Goal: Task Accomplishment & Management: Manage account settings

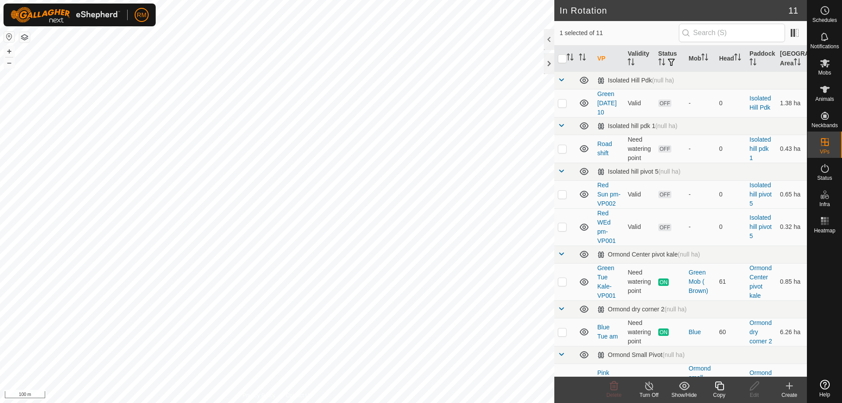
checkbox input "true"
checkbox input "false"
checkbox input "true"
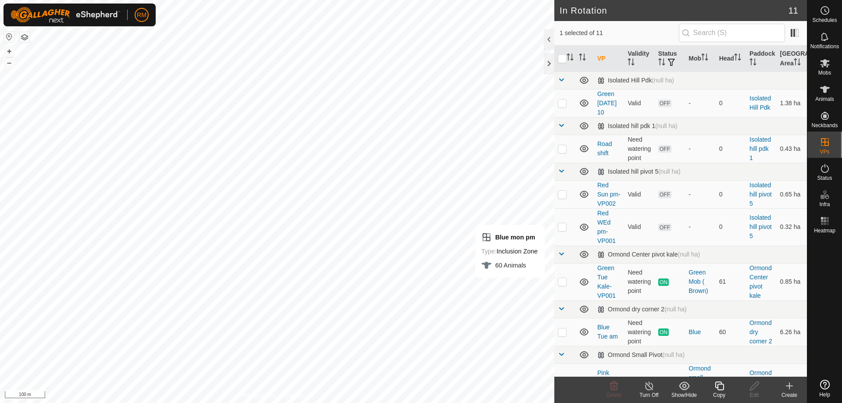
checkbox input "false"
checkbox input "true"
click at [719, 390] on icon at bounding box center [719, 386] width 9 height 9
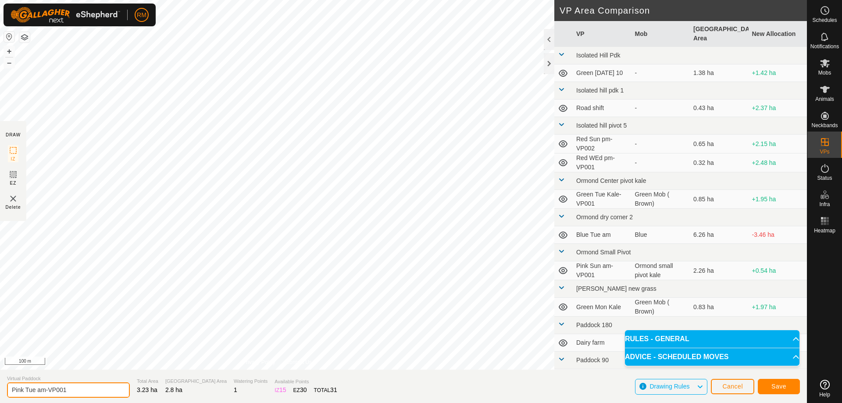
click at [47, 389] on input "Pink Tue am-VP001" at bounding box center [68, 389] width 123 height 15
click at [70, 387] on input "Pink Tue am-VP001" at bounding box center [68, 389] width 123 height 15
type input "Pink Tue noon"
click at [783, 387] on span "Save" at bounding box center [778, 386] width 15 height 7
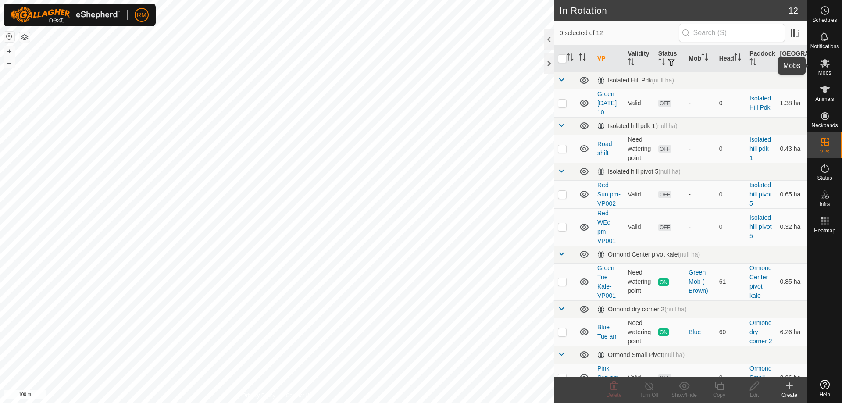
click at [825, 63] on icon at bounding box center [825, 63] width 10 height 8
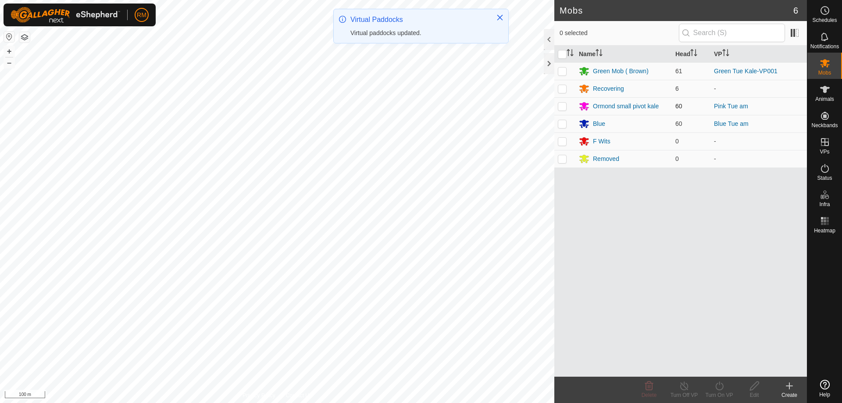
click at [561, 107] on p-checkbox at bounding box center [562, 106] width 9 height 7
checkbox input "true"
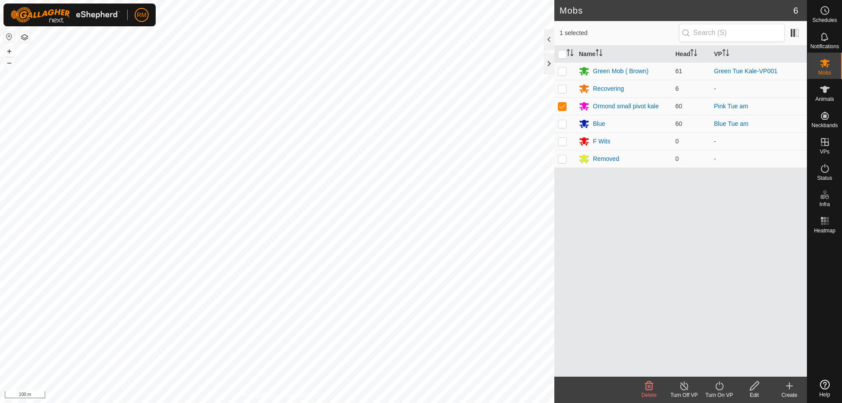
click at [719, 387] on icon at bounding box center [719, 386] width 11 height 11
click at [723, 365] on link "Now" at bounding box center [745, 367] width 87 height 18
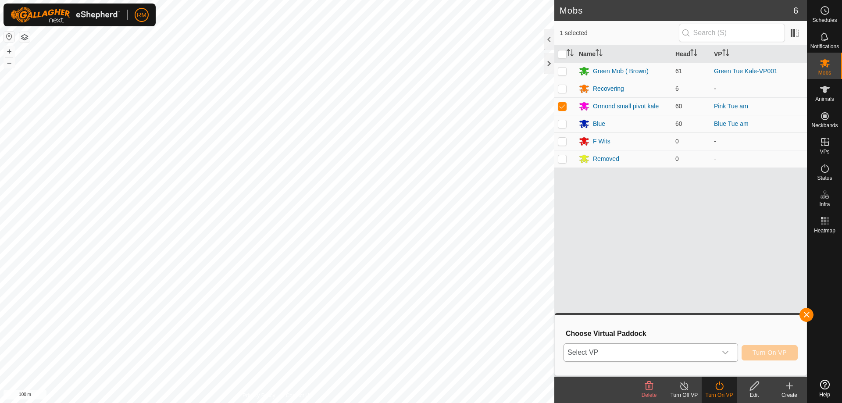
click at [726, 350] on icon "dropdown trigger" at bounding box center [725, 352] width 7 height 7
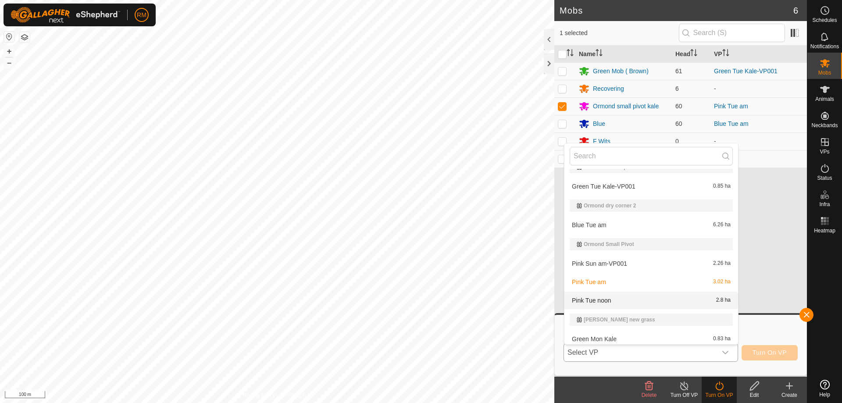
scroll to position [146, 0]
click at [601, 299] on li "Pink Tue noon 2.8 ha" at bounding box center [651, 300] width 174 height 18
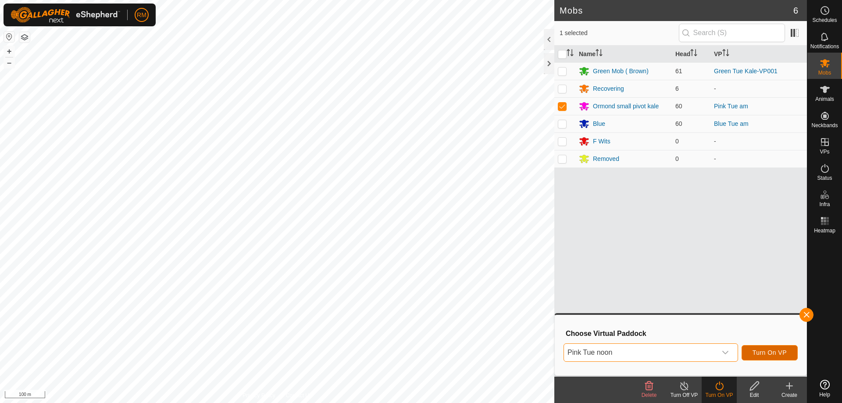
click at [763, 351] on span "Turn On VP" at bounding box center [770, 352] width 34 height 7
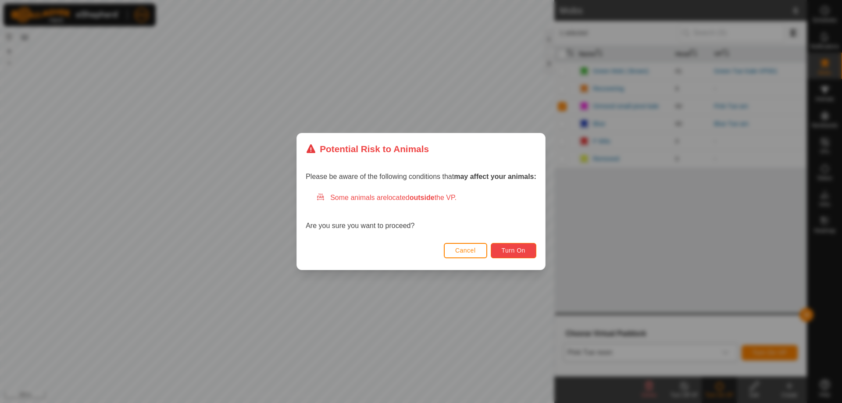
click at [523, 252] on span "Turn On" at bounding box center [514, 250] width 24 height 7
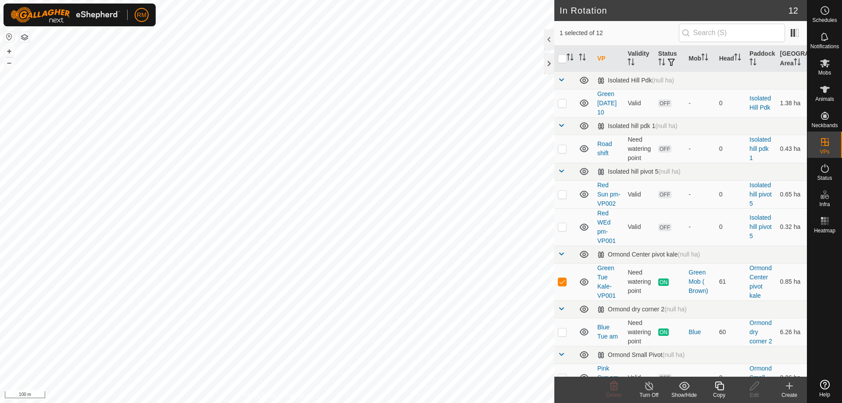
checkbox input "false"
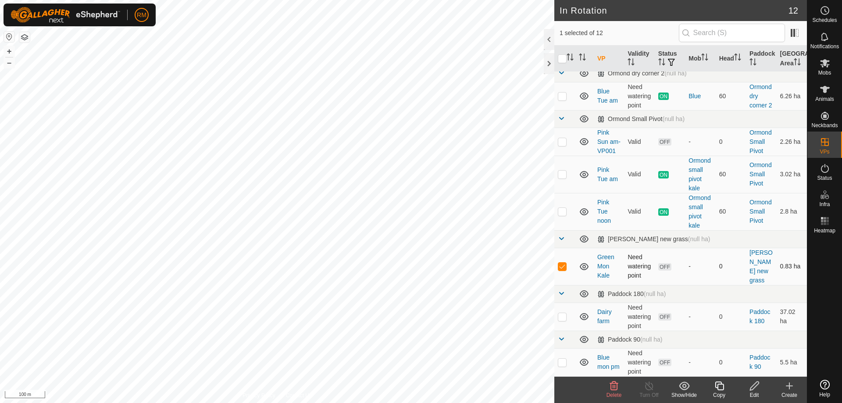
scroll to position [264, 0]
click at [614, 386] on icon at bounding box center [614, 386] width 11 height 11
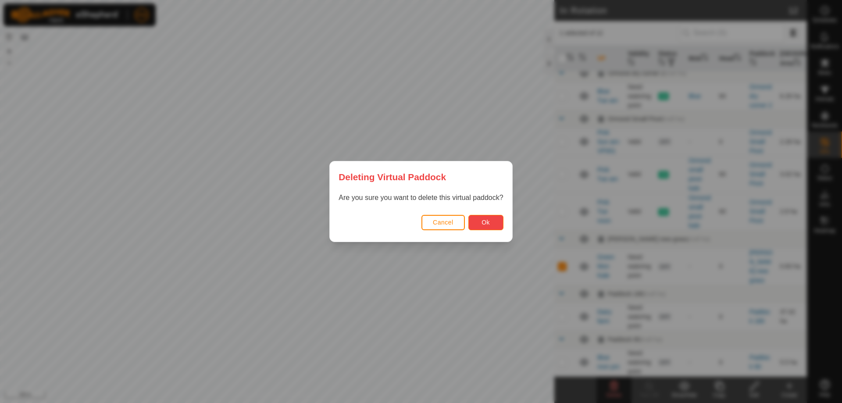
click at [489, 222] on span "Ok" at bounding box center [486, 222] width 8 height 7
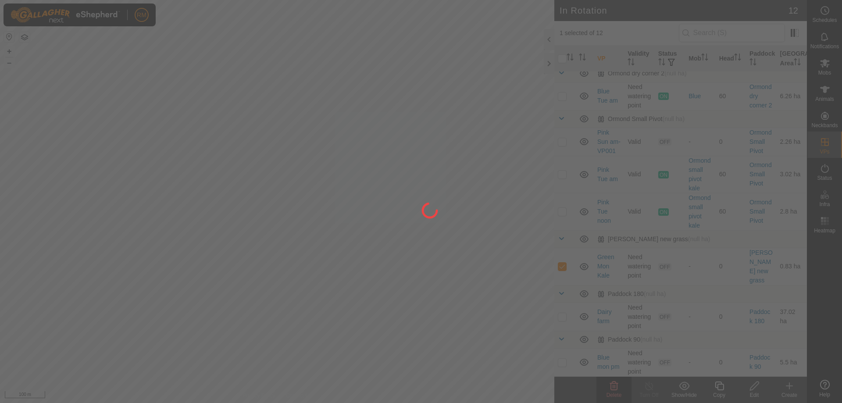
checkbox input "false"
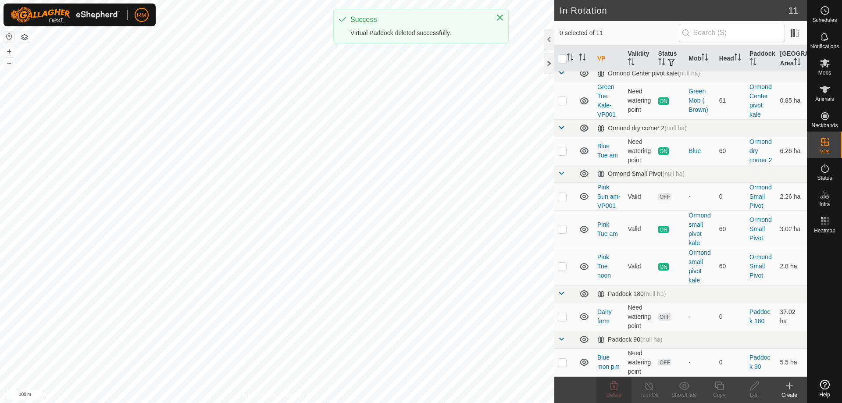
scroll to position [0, 0]
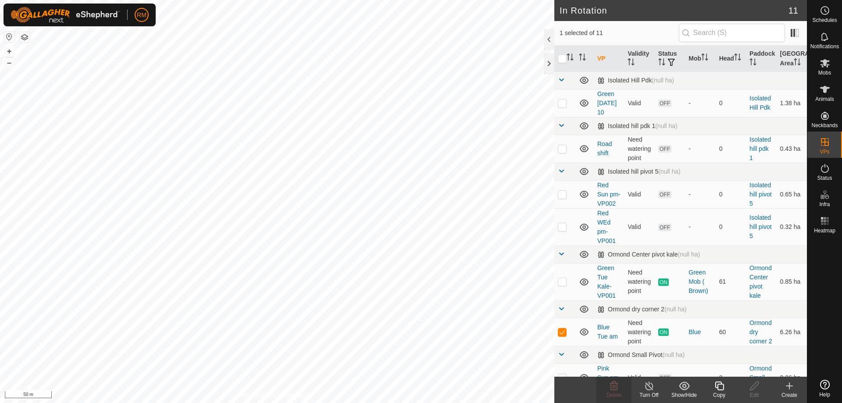
checkbox input "false"
checkbox input "true"
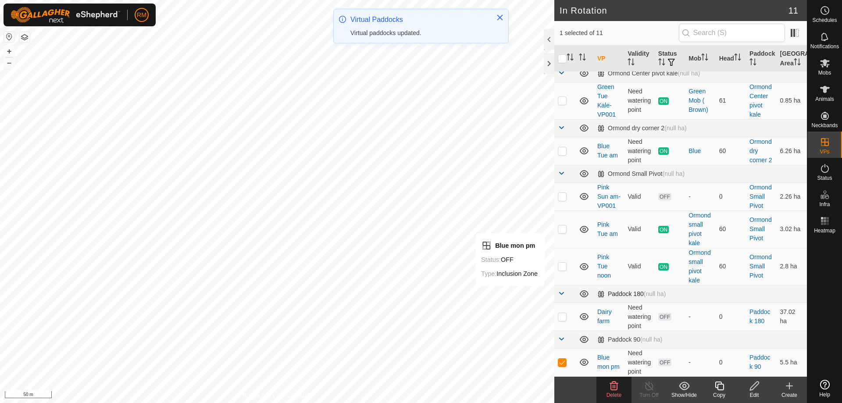
scroll to position [209, 0]
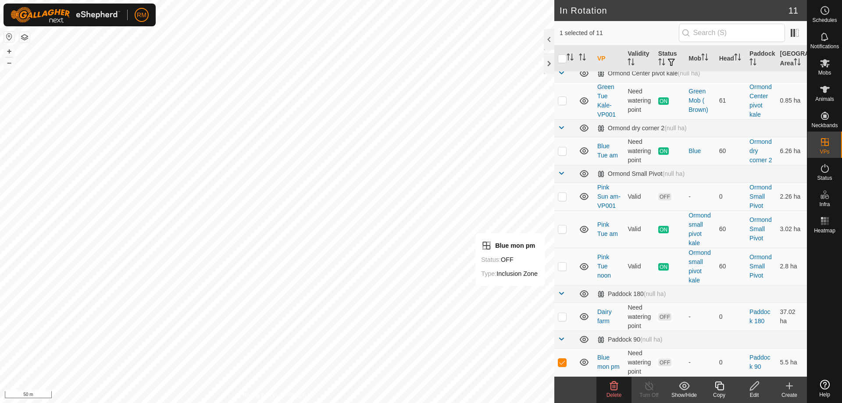
click at [615, 388] on icon at bounding box center [614, 386] width 8 height 9
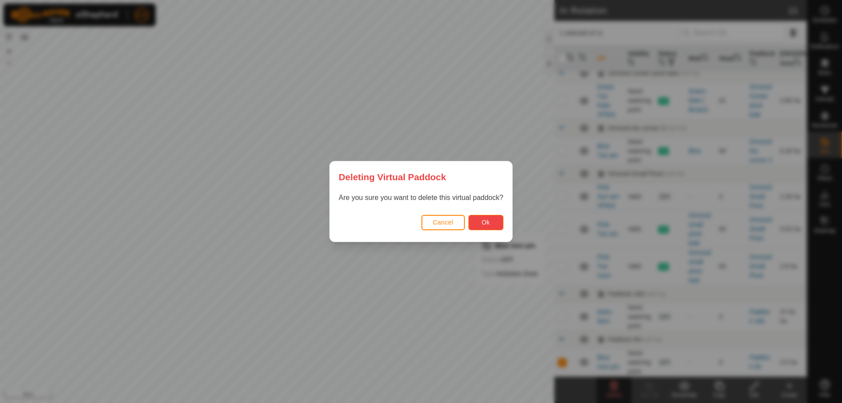
click at [492, 222] on button "Ok" at bounding box center [485, 222] width 35 height 15
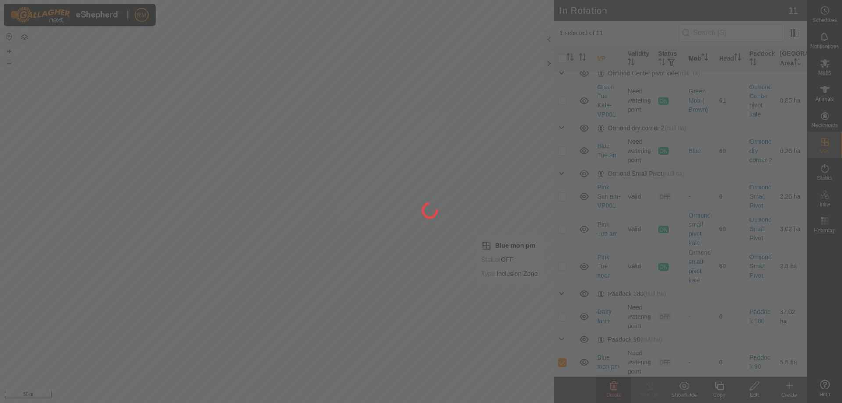
checkbox input "false"
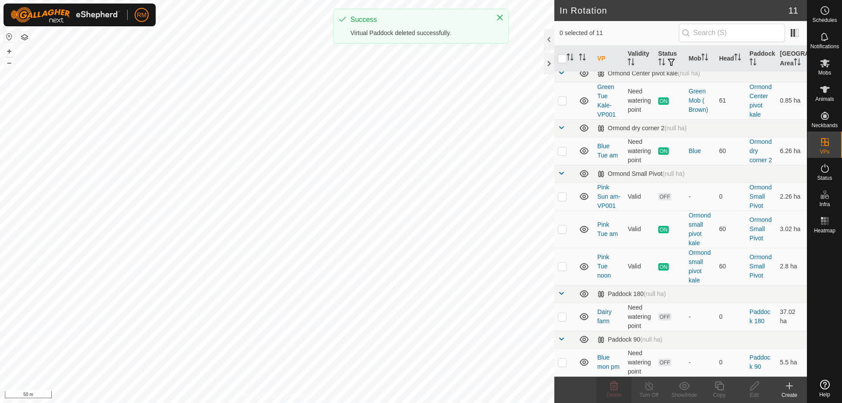
scroll to position [0, 0]
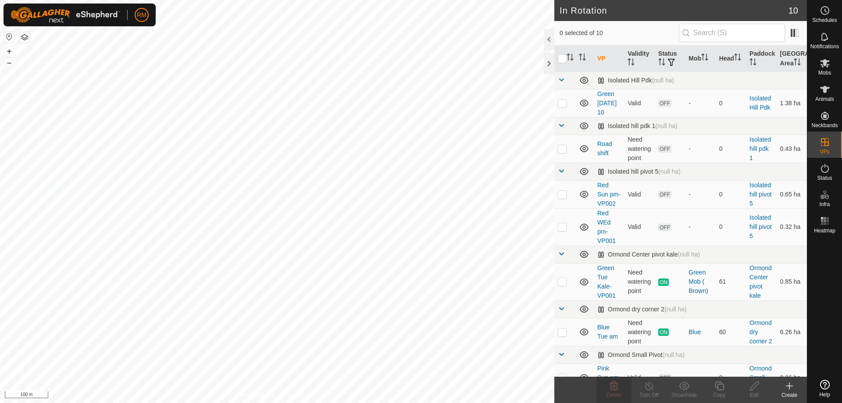
checkbox input "true"
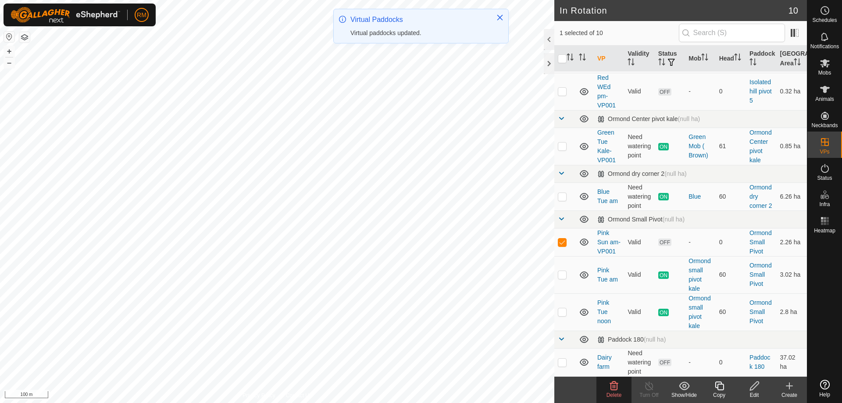
scroll to position [150, 0]
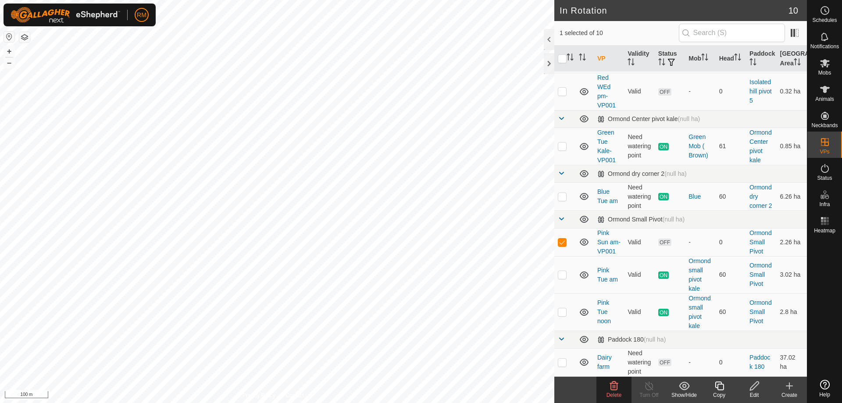
click at [613, 388] on icon at bounding box center [614, 386] width 8 height 9
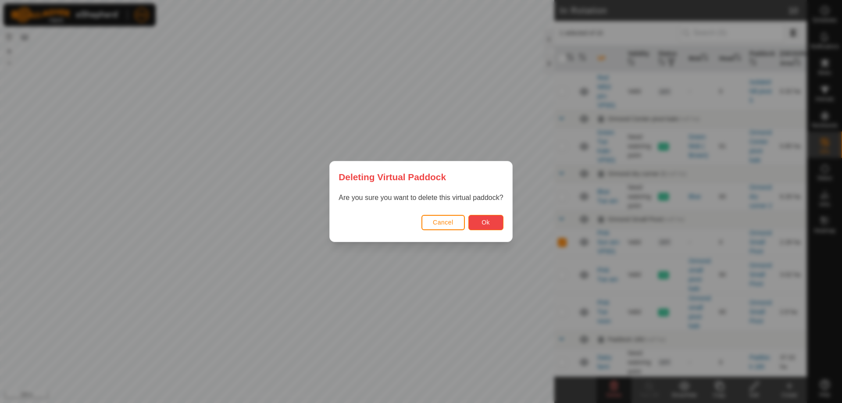
click at [484, 221] on span "Ok" at bounding box center [486, 222] width 8 height 7
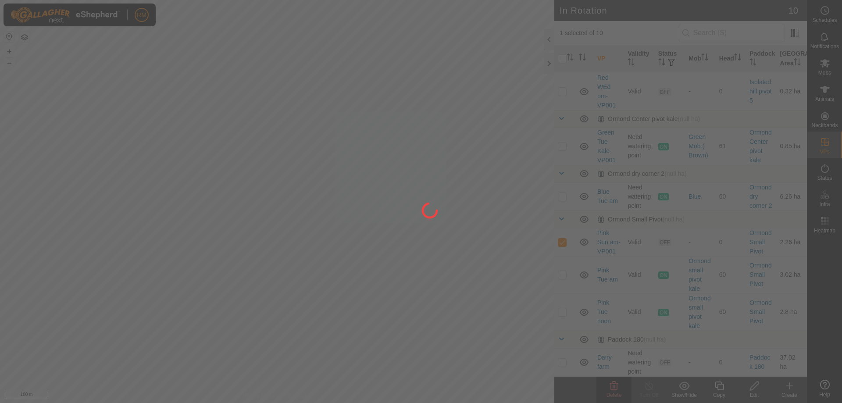
checkbox input "false"
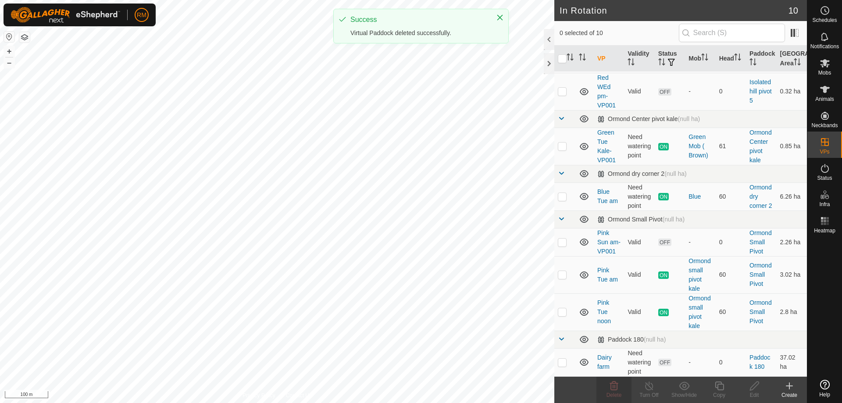
scroll to position [126, 0]
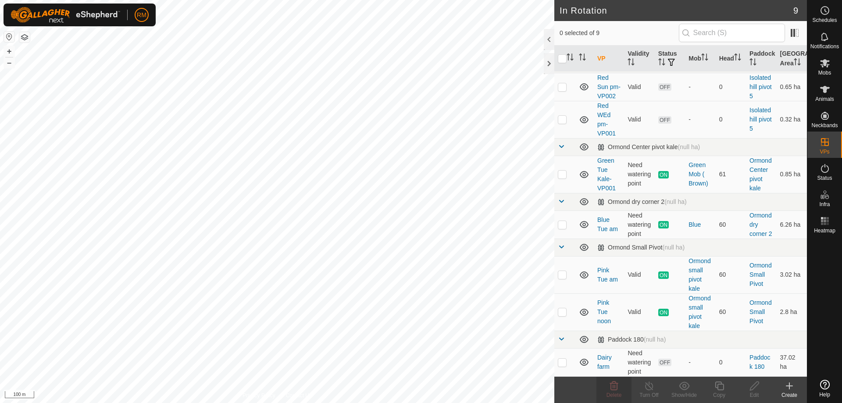
checkbox input "true"
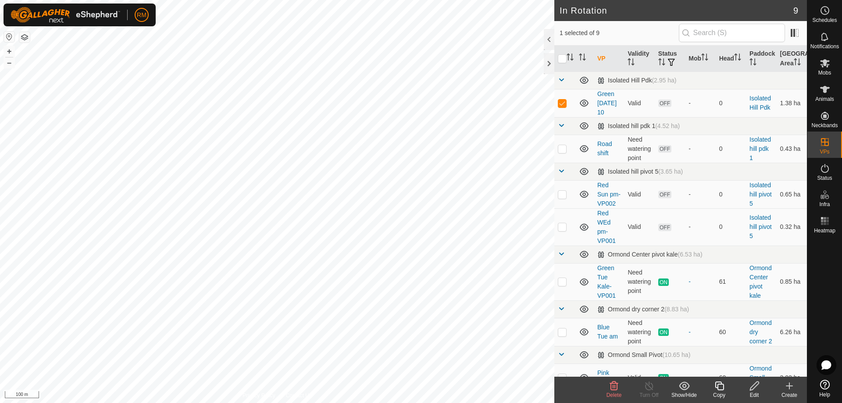
click at [613, 387] on icon at bounding box center [614, 386] width 8 height 9
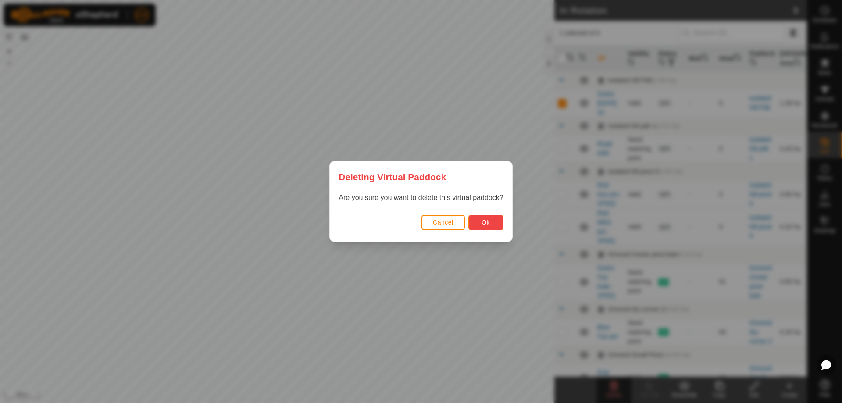
click at [488, 219] on span "Ok" at bounding box center [486, 222] width 8 height 7
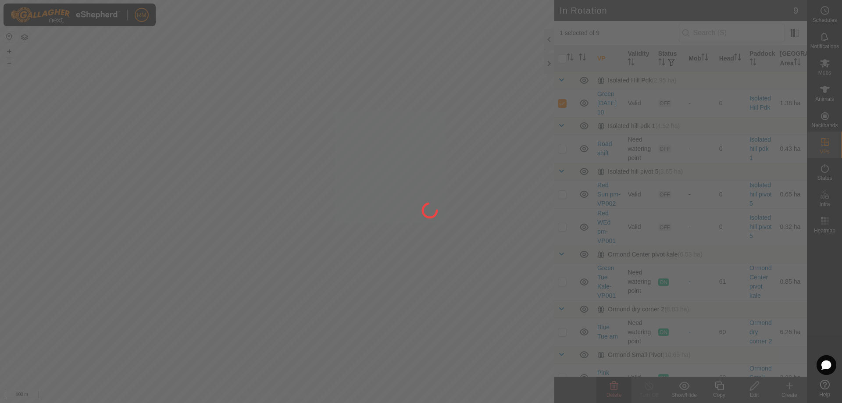
checkbox input "false"
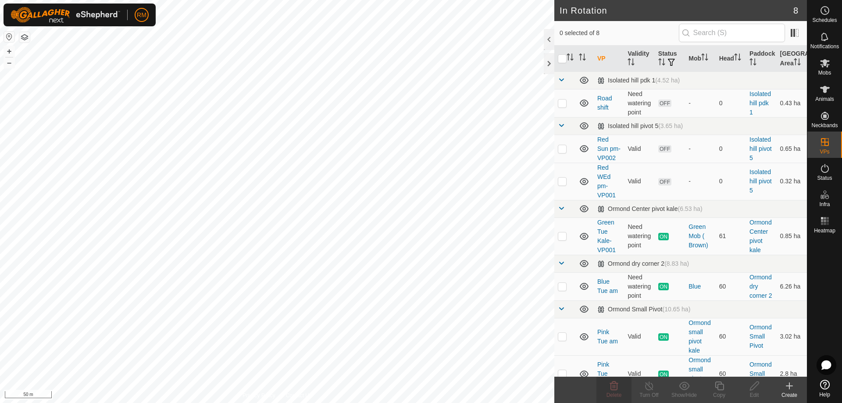
checkbox input "true"
click at [721, 389] on icon at bounding box center [719, 386] width 11 height 11
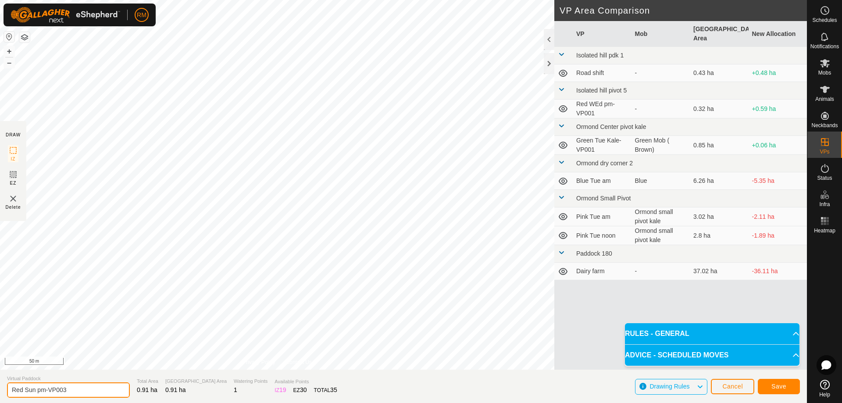
click at [36, 388] on input "Red Sun pm-VP003" at bounding box center [68, 389] width 123 height 15
click at [75, 390] on input "Red Sun pm-VP003" at bounding box center [68, 389] width 123 height 15
type input "R"
type input "C"
click at [14, 386] on input "recovering" at bounding box center [68, 389] width 123 height 15
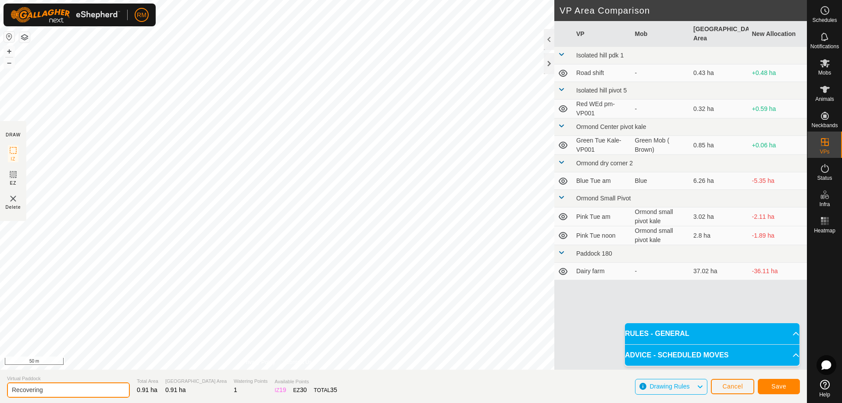
type input "Recovering"
click at [773, 388] on span "Save" at bounding box center [778, 386] width 15 height 7
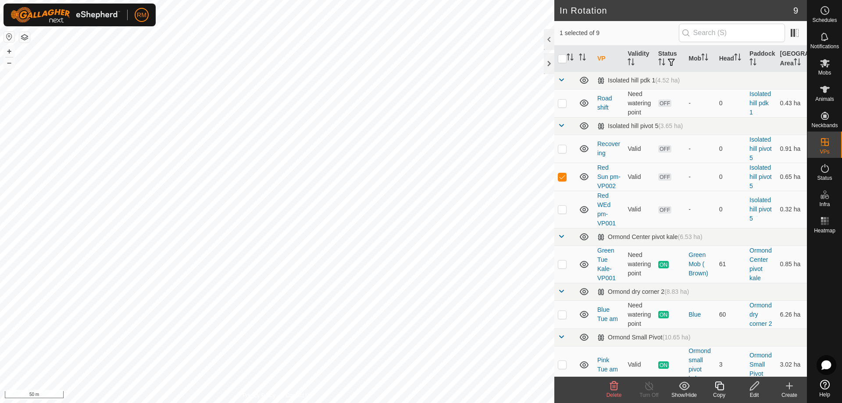
click at [613, 383] on icon at bounding box center [614, 386] width 8 height 9
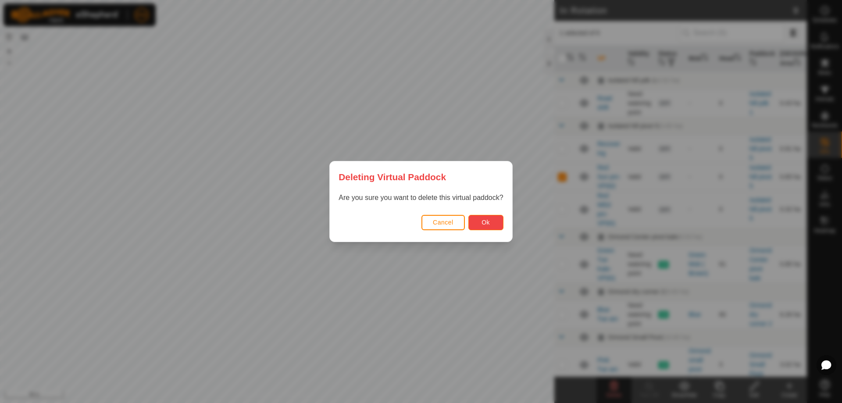
click at [488, 222] on span "Ok" at bounding box center [486, 222] width 8 height 7
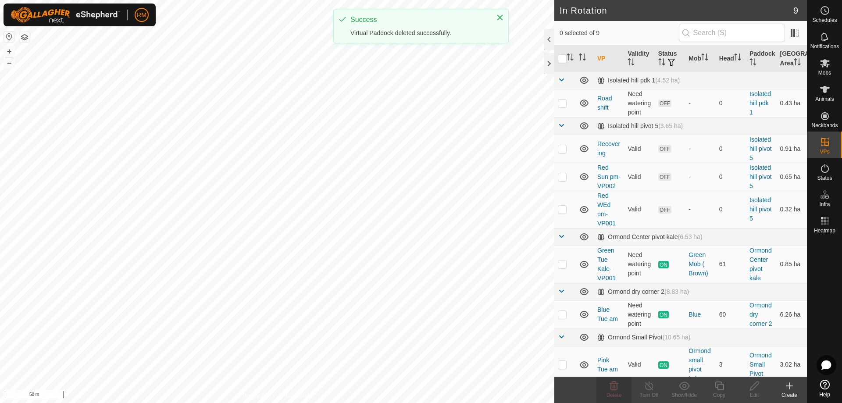
checkbox input "false"
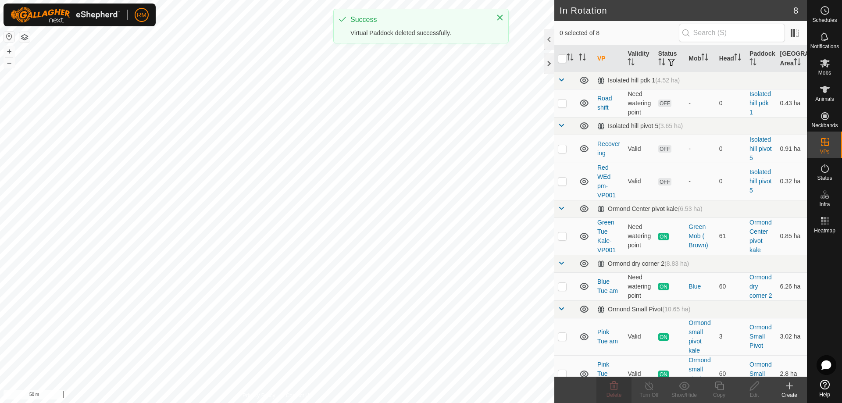
checkbox input "true"
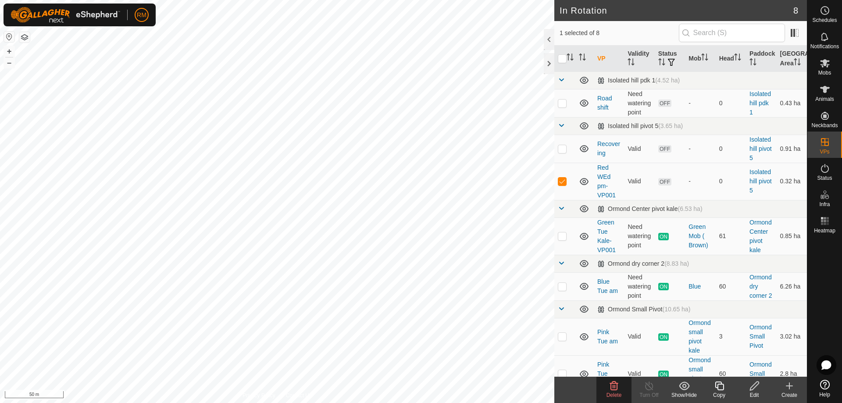
click at [618, 387] on icon at bounding box center [614, 386] width 11 height 11
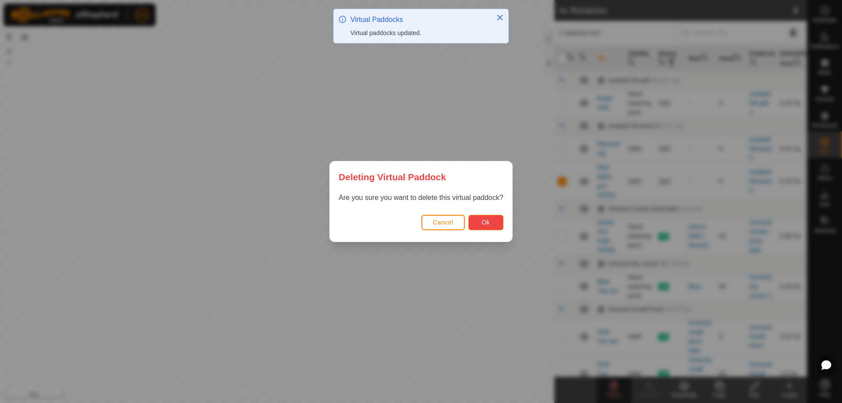
click at [489, 224] on span "Ok" at bounding box center [486, 222] width 8 height 7
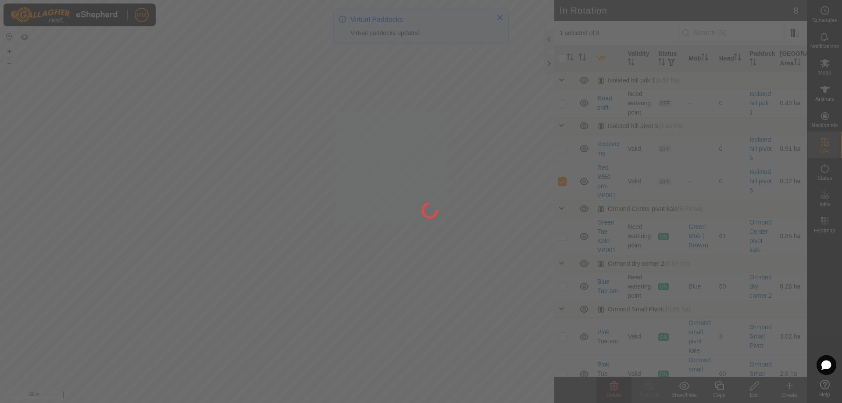
checkbox input "false"
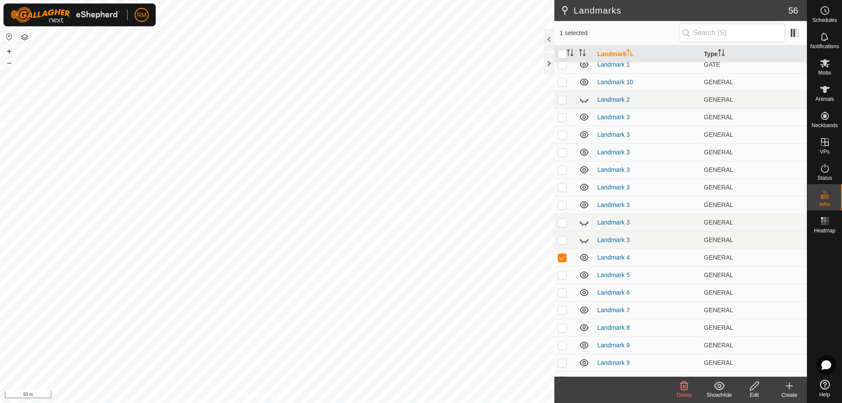
scroll to position [272, 0]
click at [683, 387] on icon at bounding box center [684, 386] width 8 height 9
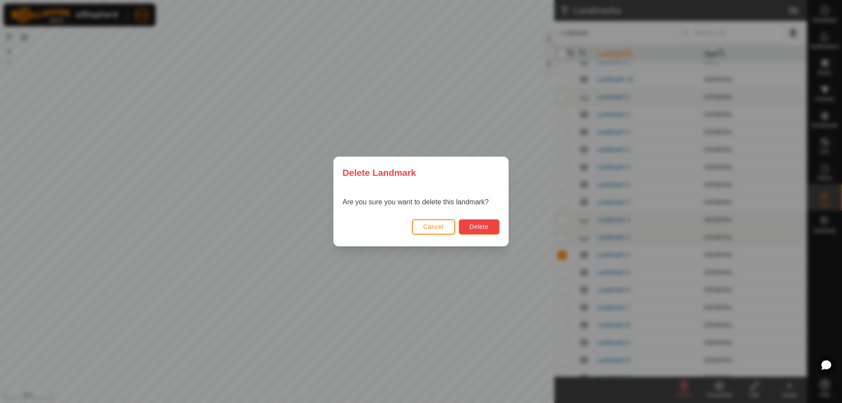
click at [489, 227] on button "Delete" at bounding box center [479, 226] width 41 height 15
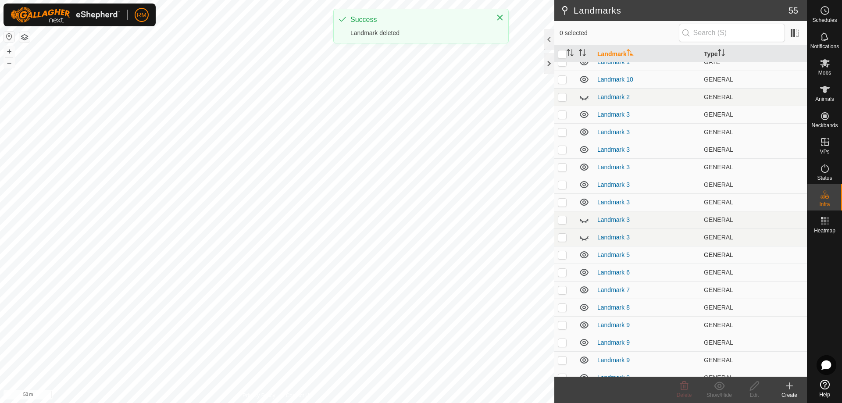
checkbox input "true"
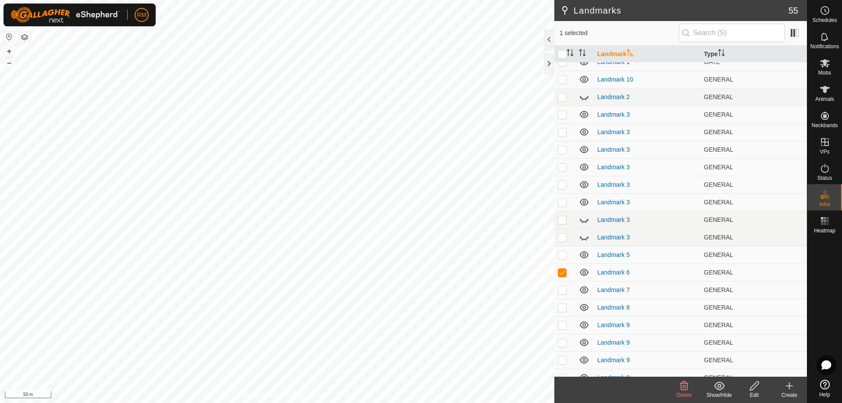
click at [684, 386] on icon at bounding box center [684, 386] width 11 height 11
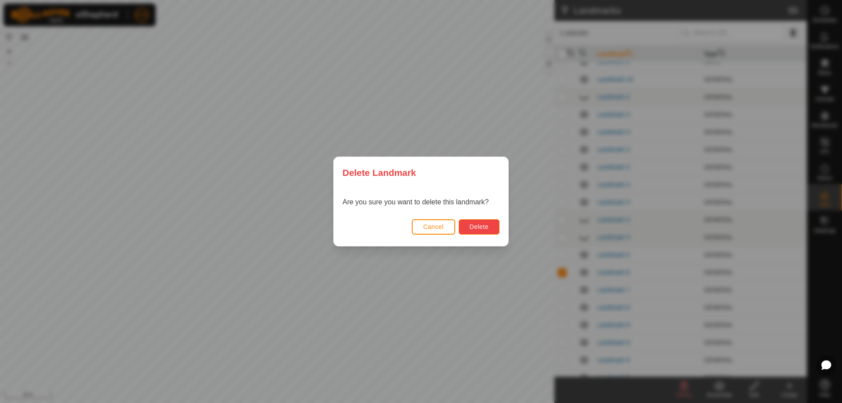
click at [481, 225] on span "Delete" at bounding box center [479, 226] width 19 height 7
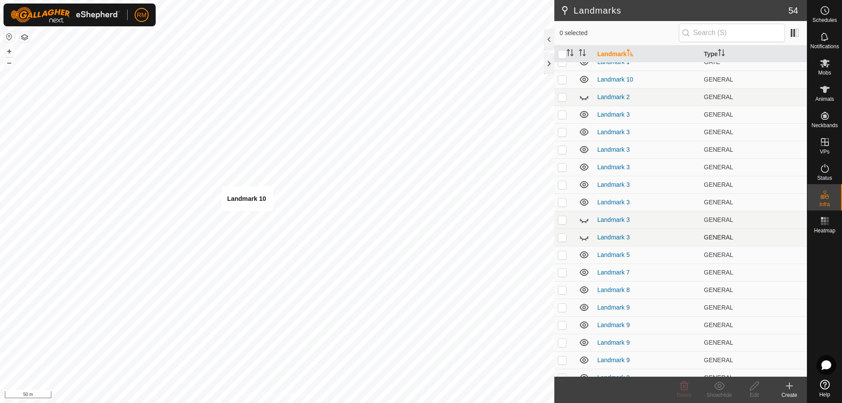
checkbox input "true"
click at [686, 387] on icon at bounding box center [684, 386] width 11 height 11
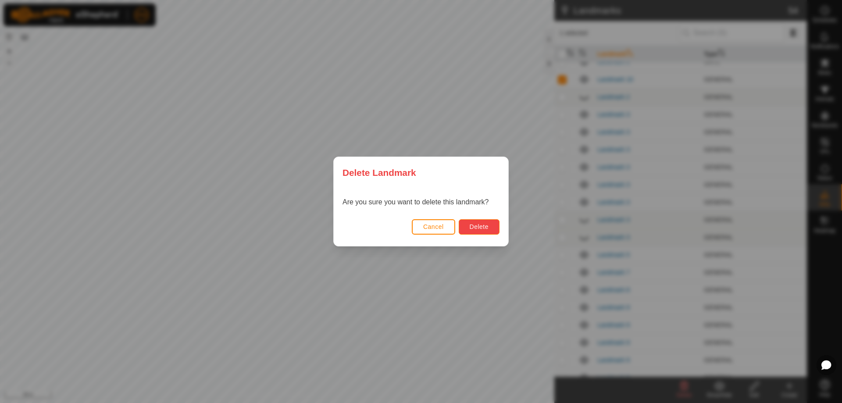
click at [478, 230] on span "Delete" at bounding box center [479, 226] width 19 height 7
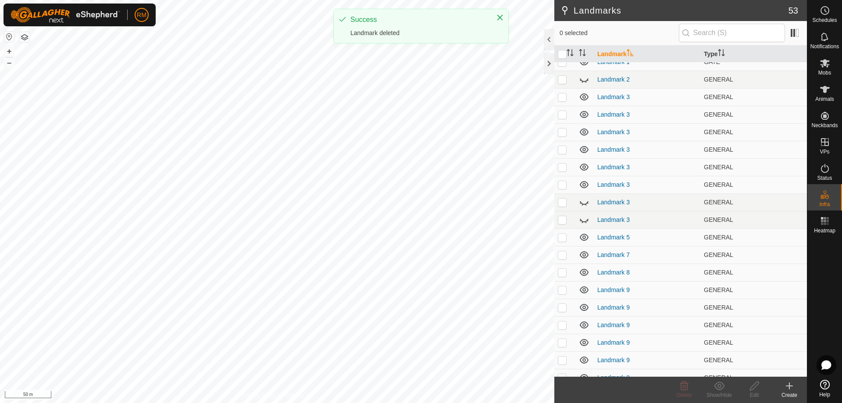
checkbox input "true"
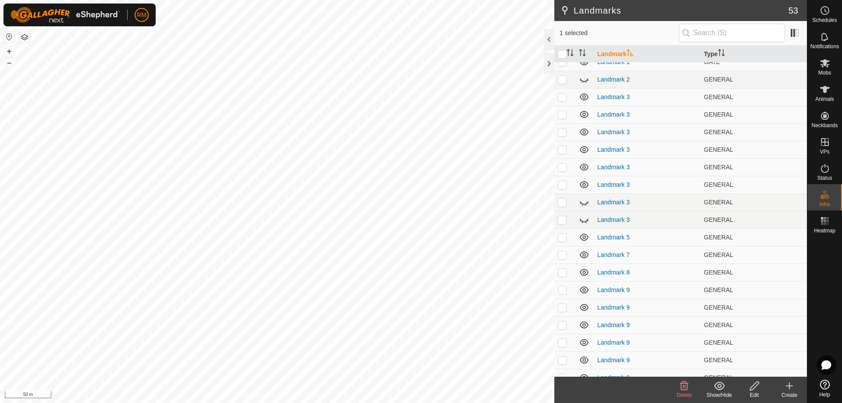
click at [682, 385] on icon at bounding box center [684, 386] width 11 height 11
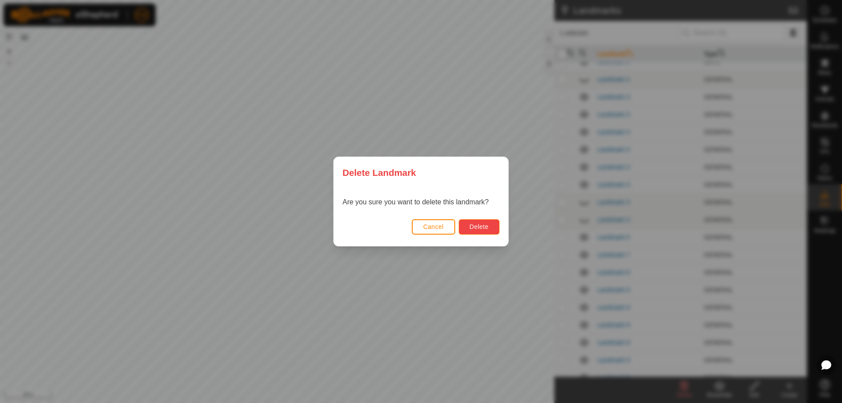
click at [468, 229] on button "Delete" at bounding box center [479, 226] width 41 height 15
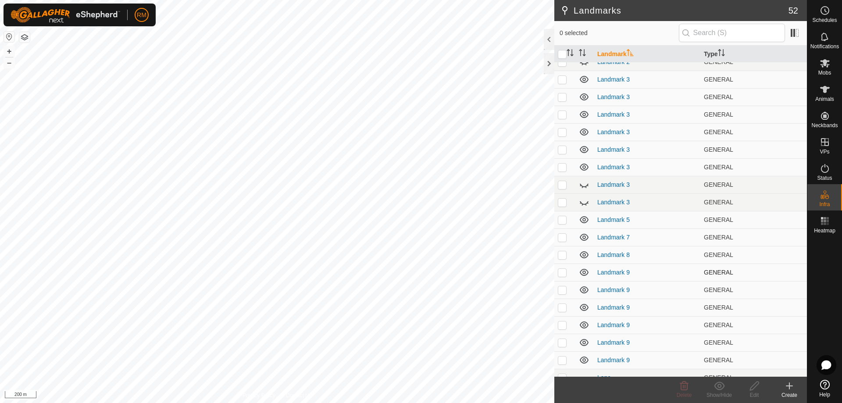
click at [562, 272] on p-checkbox at bounding box center [562, 272] width 9 height 7
click at [561, 272] on p-checkbox at bounding box center [562, 272] width 9 height 7
checkbox input "false"
click at [586, 273] on icon at bounding box center [584, 272] width 11 height 11
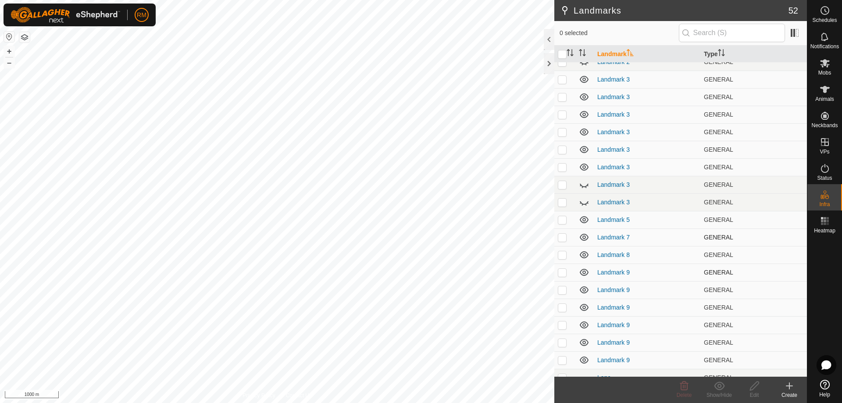
click at [561, 236] on p-checkbox at bounding box center [562, 237] width 9 height 7
checkbox input "false"
click at [560, 256] on p-checkbox at bounding box center [562, 254] width 9 height 7
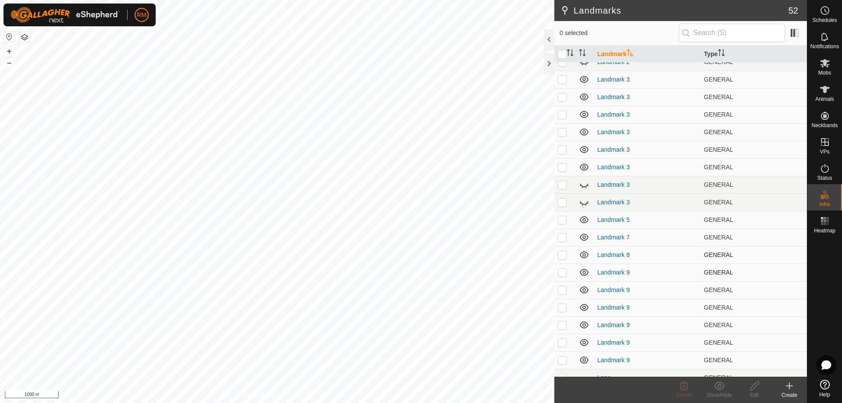
click at [560, 256] on p-checkbox at bounding box center [562, 254] width 9 height 7
click at [563, 254] on p-checkbox at bounding box center [562, 254] width 9 height 7
checkbox input "false"
click at [562, 271] on p-checkbox at bounding box center [562, 272] width 9 height 7
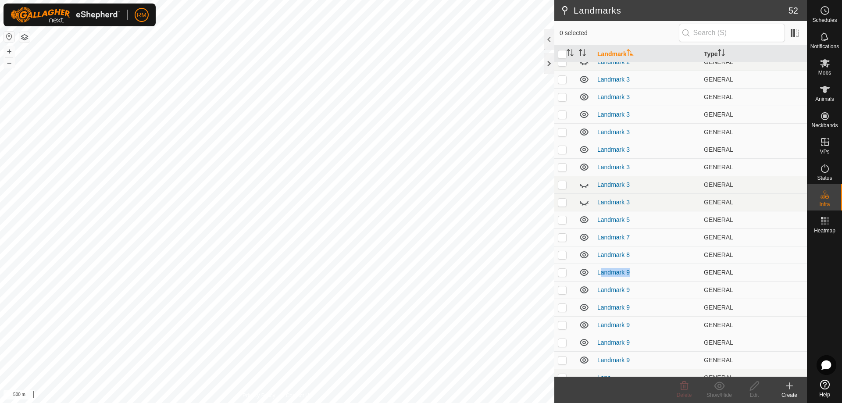
click at [562, 271] on p-checkbox at bounding box center [562, 272] width 9 height 7
checkbox input "false"
click at [563, 291] on p-checkbox at bounding box center [562, 289] width 9 height 7
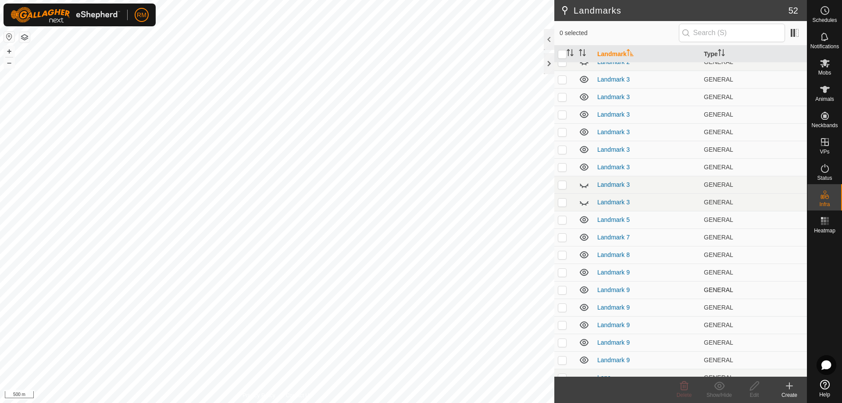
click at [563, 291] on p-checkbox at bounding box center [562, 289] width 9 height 7
checkbox input "false"
click at [563, 305] on p-checkbox at bounding box center [562, 307] width 9 height 7
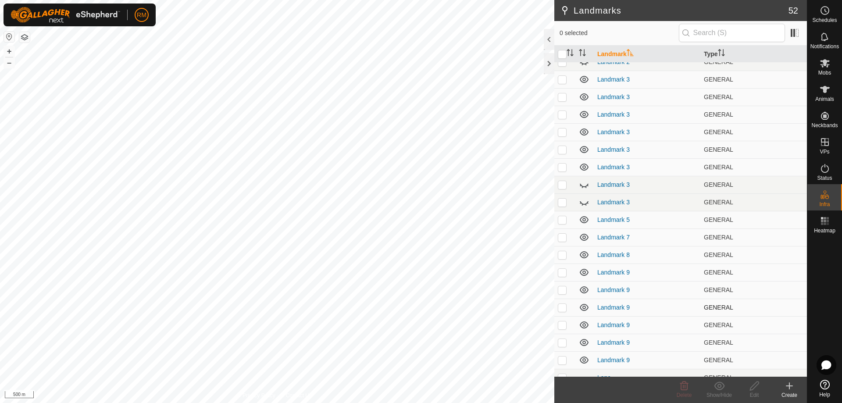
click at [561, 305] on p-checkbox at bounding box center [562, 307] width 9 height 7
click at [560, 305] on p-checkbox at bounding box center [562, 307] width 9 height 7
click at [563, 307] on p-checkbox at bounding box center [562, 307] width 9 height 7
checkbox input "true"
click at [754, 386] on icon at bounding box center [754, 386] width 11 height 11
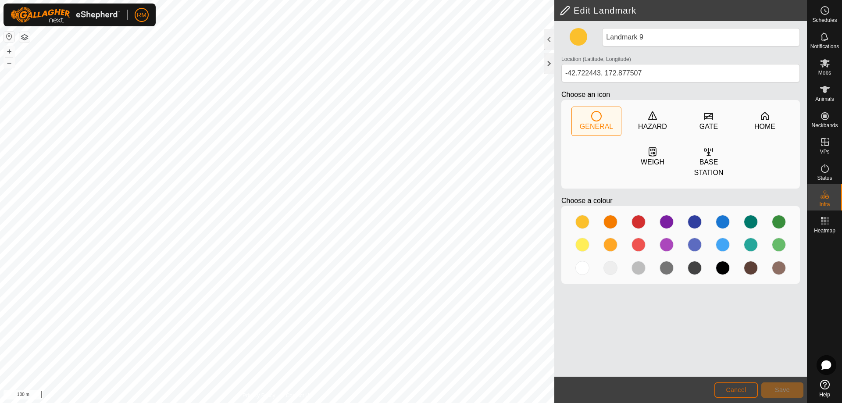
click at [740, 391] on span "Cancel" at bounding box center [736, 389] width 21 height 7
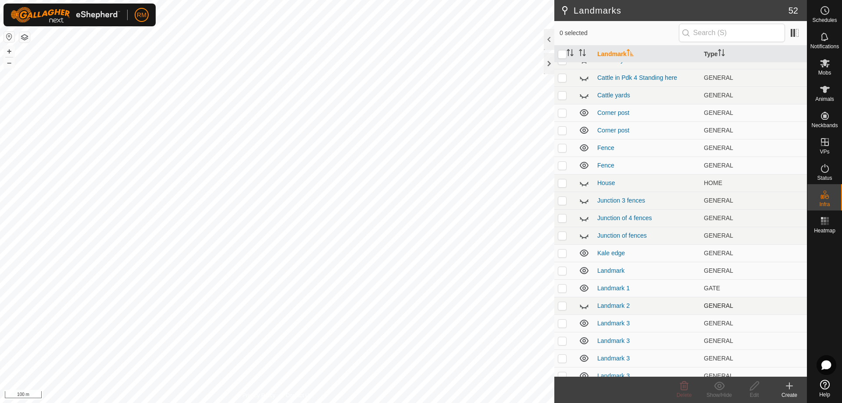
scroll to position [29, 0]
click at [562, 288] on p-checkbox at bounding box center [562, 287] width 9 height 7
checkbox input "false"
click at [561, 305] on p-checkbox at bounding box center [562, 305] width 9 height 7
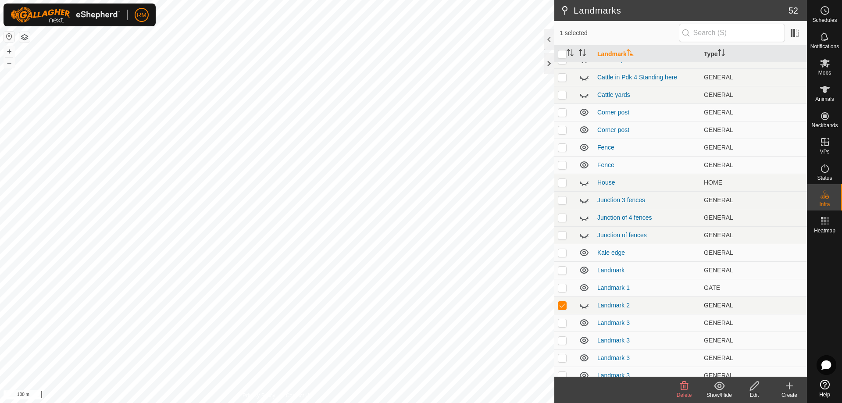
click at [561, 305] on p-checkbox at bounding box center [562, 305] width 9 height 7
click at [561, 306] on p-checkbox at bounding box center [562, 305] width 9 height 7
click at [562, 306] on p-checkbox at bounding box center [562, 305] width 9 height 7
checkbox input "false"
click at [584, 305] on icon at bounding box center [584, 305] width 11 height 11
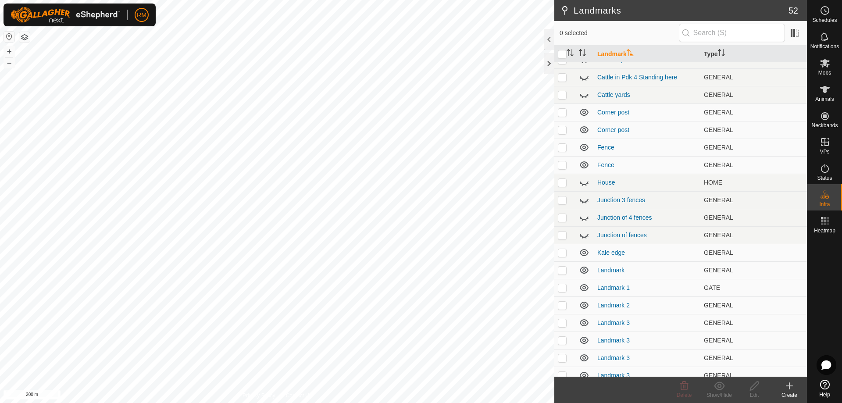
click at [584, 305] on icon at bounding box center [584, 305] width 11 height 11
click at [586, 287] on icon at bounding box center [584, 287] width 9 height 7
click at [586, 287] on icon at bounding box center [584, 287] width 11 height 11
click at [585, 339] on icon at bounding box center [584, 340] width 9 height 7
click at [585, 339] on icon at bounding box center [584, 340] width 11 height 11
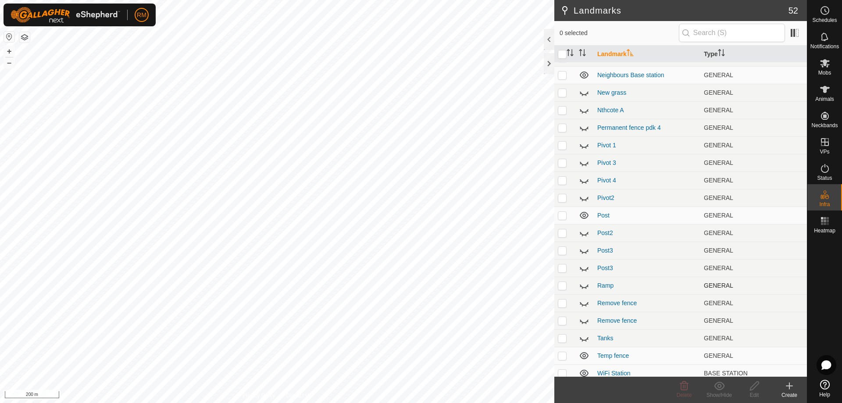
scroll to position [598, 0]
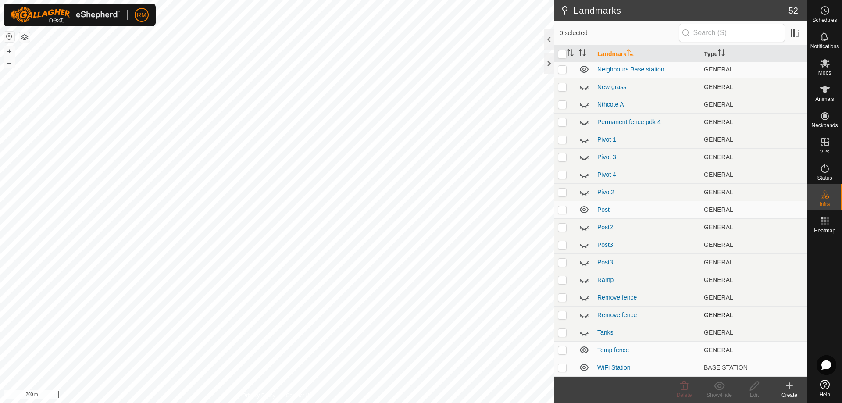
click at [564, 314] on p-checkbox at bounding box center [562, 314] width 9 height 7
checkbox input "false"
click at [586, 314] on icon at bounding box center [584, 315] width 11 height 11
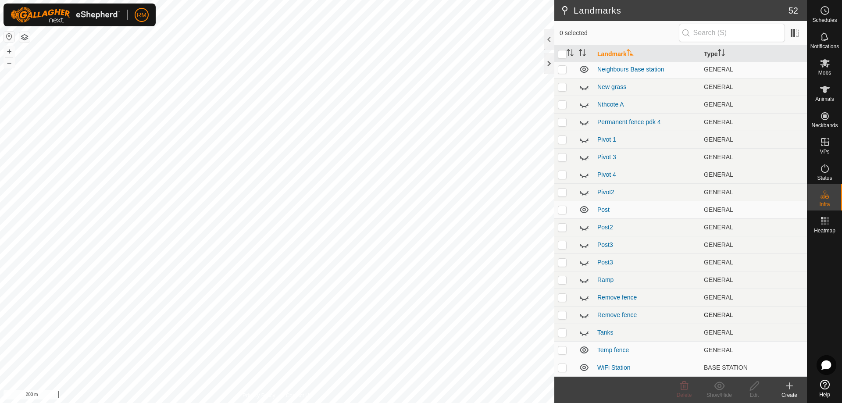
click at [586, 314] on icon at bounding box center [584, 315] width 11 height 11
click at [586, 315] on icon at bounding box center [584, 314] width 9 height 7
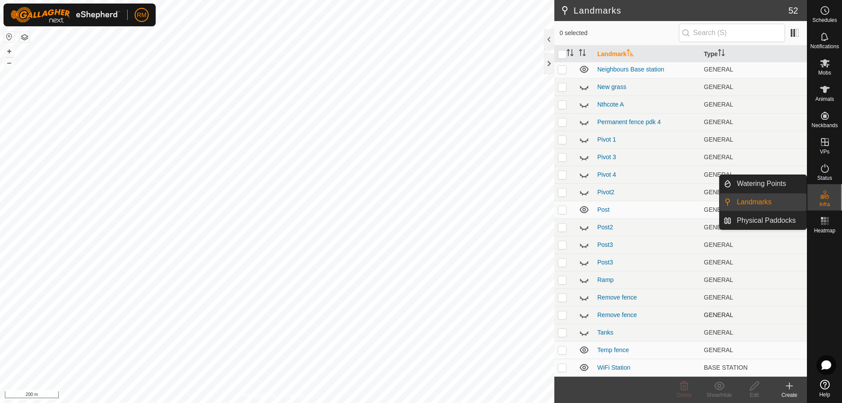
click at [833, 191] on div "Infra" at bounding box center [824, 197] width 35 height 26
click at [759, 218] on link "Physical Paddocks" at bounding box center [769, 221] width 75 height 18
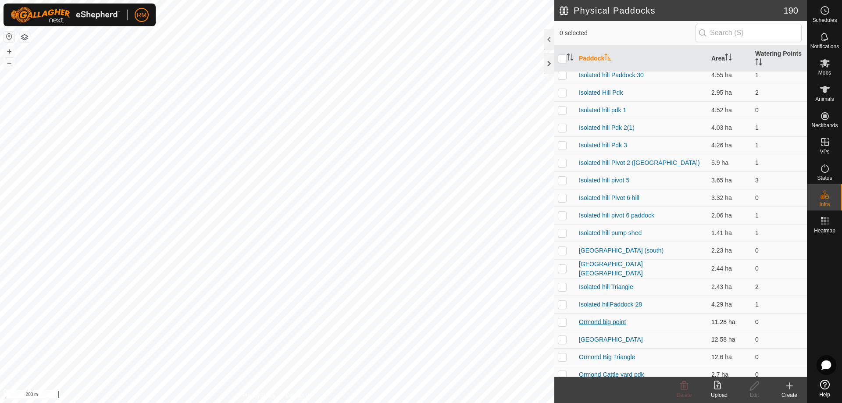
scroll to position [146, 0]
click at [564, 232] on p-checkbox at bounding box center [562, 232] width 9 height 7
checkbox input "false"
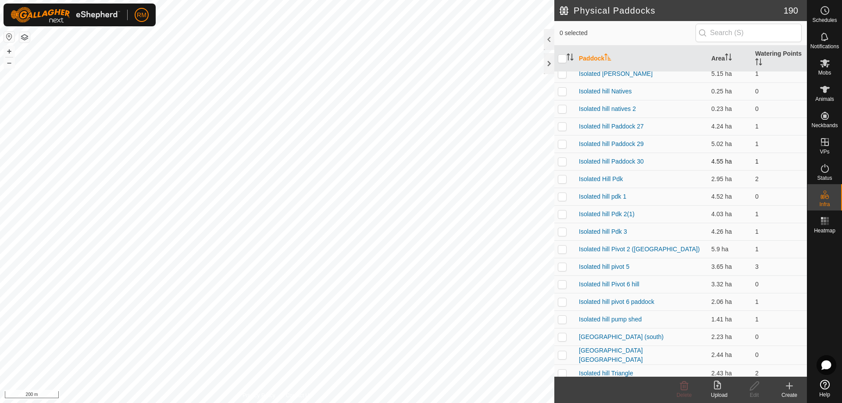
scroll to position [59, 0]
click at [561, 161] on p-checkbox at bounding box center [562, 161] width 9 height 7
checkbox input "false"
click at [562, 144] on p-checkbox at bounding box center [562, 144] width 9 height 7
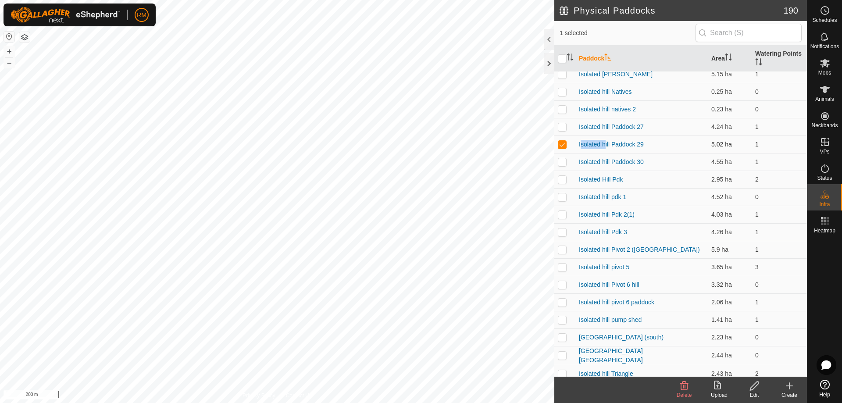
click at [562, 144] on p-checkbox at bounding box center [562, 144] width 9 height 7
checkbox input "false"
click at [563, 128] on p-checkbox at bounding box center [562, 126] width 9 height 7
checkbox input "false"
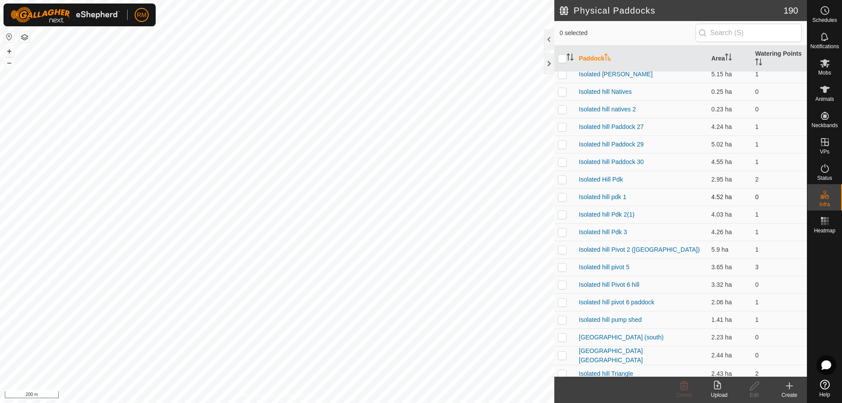
click at [563, 196] on p-checkbox at bounding box center [562, 196] width 9 height 7
click at [562, 196] on p-checkbox at bounding box center [562, 196] width 9 height 7
checkbox input "false"
click at [562, 111] on p-checkbox at bounding box center [562, 109] width 9 height 7
click at [562, 112] on p-checkbox at bounding box center [562, 109] width 9 height 7
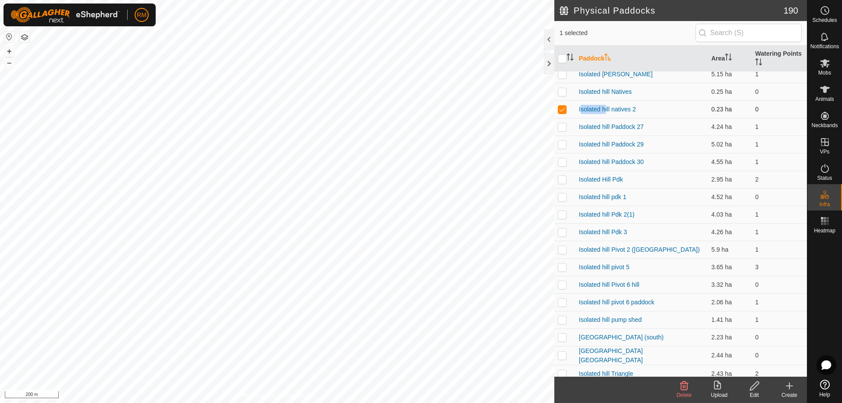
checkbox input "false"
click at [561, 127] on p-checkbox at bounding box center [562, 126] width 9 height 7
click at [561, 128] on p-checkbox at bounding box center [562, 126] width 9 height 7
checkbox input "false"
click at [562, 268] on p-checkbox at bounding box center [562, 267] width 9 height 7
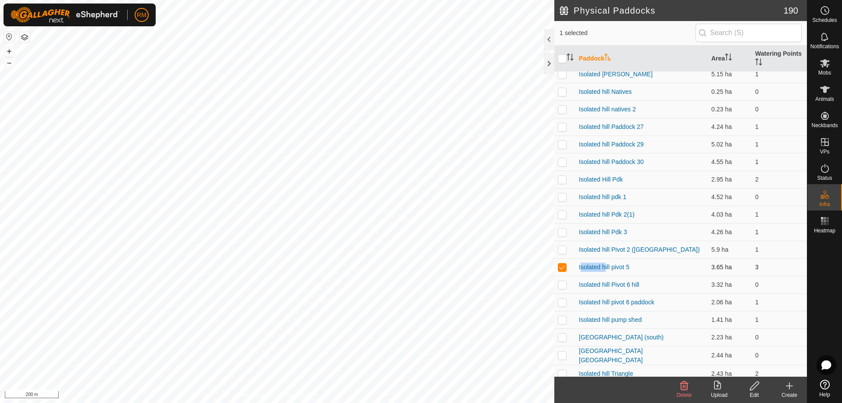
click at [562, 268] on p-checkbox at bounding box center [562, 267] width 9 height 7
checkbox input "false"
click at [565, 302] on p-checkbox at bounding box center [562, 302] width 9 height 7
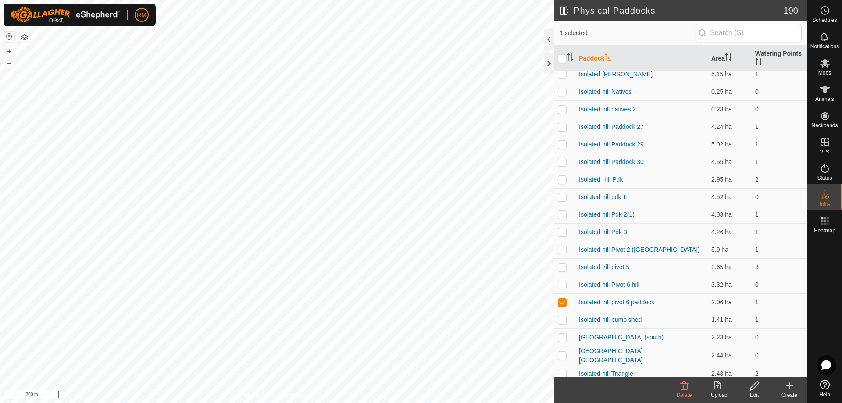
click at [565, 302] on p-checkbox at bounding box center [562, 302] width 9 height 7
checkbox input "false"
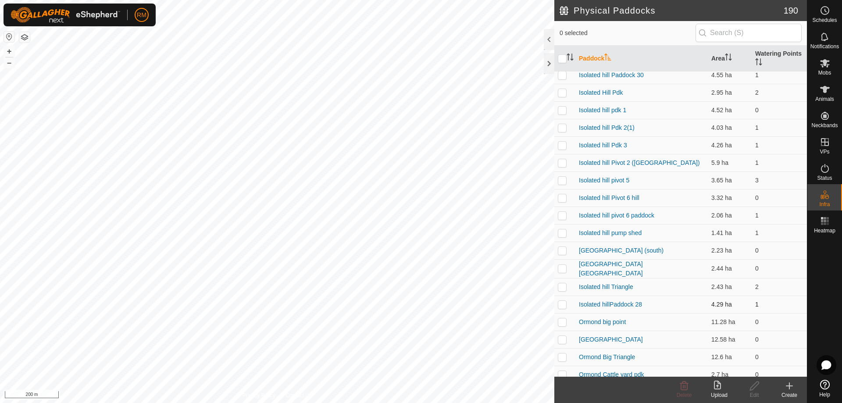
scroll to position [146, 0]
click at [560, 305] on p-checkbox at bounding box center [562, 303] width 9 height 7
checkbox input "false"
click at [561, 267] on p-checkbox at bounding box center [562, 267] width 9 height 7
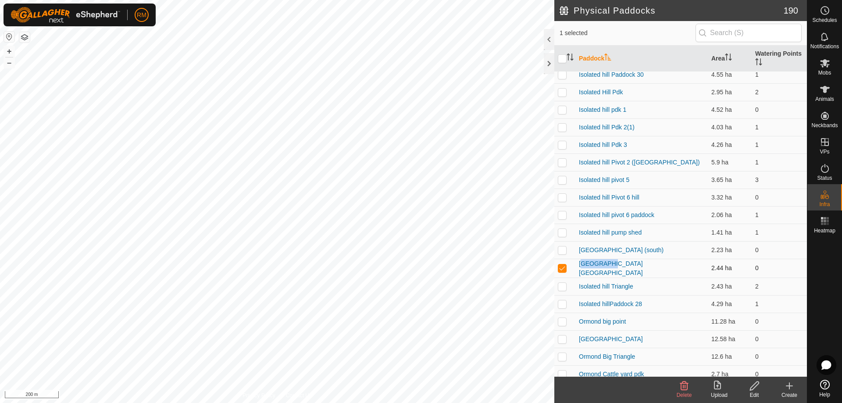
click at [561, 267] on p-checkbox at bounding box center [562, 267] width 9 height 7
checkbox input "false"
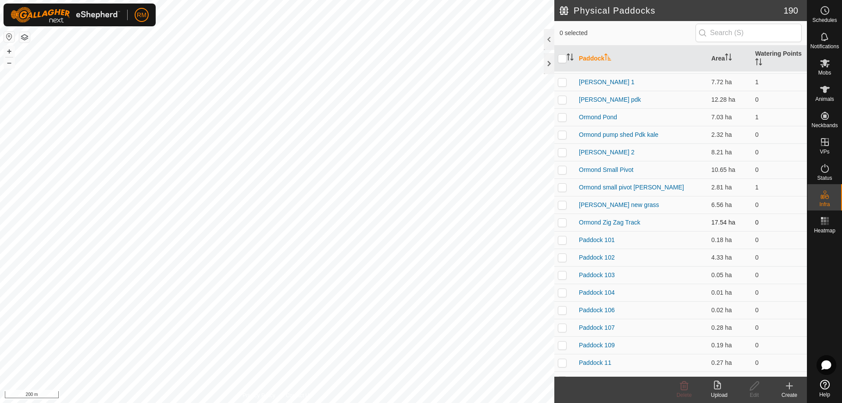
scroll to position [526, 0]
click at [565, 254] on p-checkbox at bounding box center [562, 256] width 9 height 7
checkbox input "false"
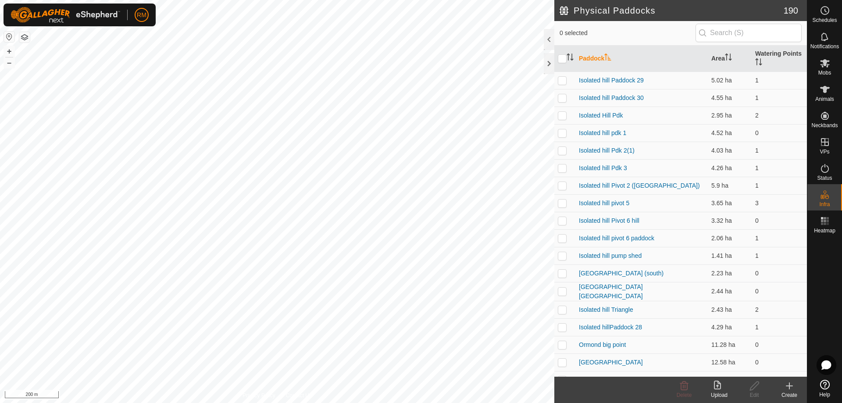
scroll to position [118, 0]
click at [560, 137] on p-checkbox at bounding box center [562, 137] width 9 height 7
checkbox input "false"
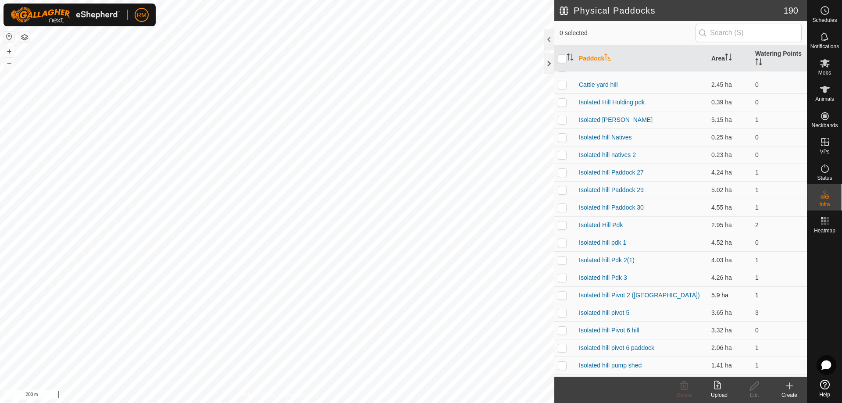
scroll to position [0, 0]
click at [564, 134] on p-checkbox at bounding box center [562, 132] width 9 height 7
click at [559, 134] on p-checkbox at bounding box center [562, 132] width 9 height 7
checkbox input "false"
click at [562, 185] on p-checkbox at bounding box center [562, 185] width 9 height 7
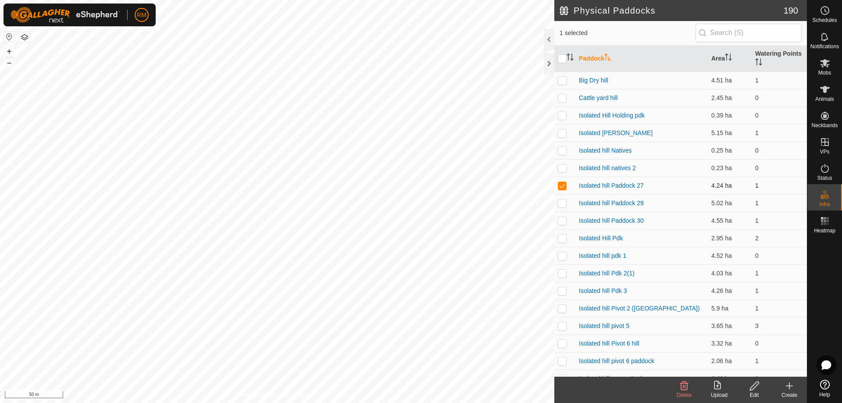
click at [562, 185] on p-checkbox at bounding box center [562, 185] width 9 height 7
checkbox input "false"
click at [563, 239] on p-checkbox at bounding box center [562, 238] width 9 height 7
checkbox input "false"
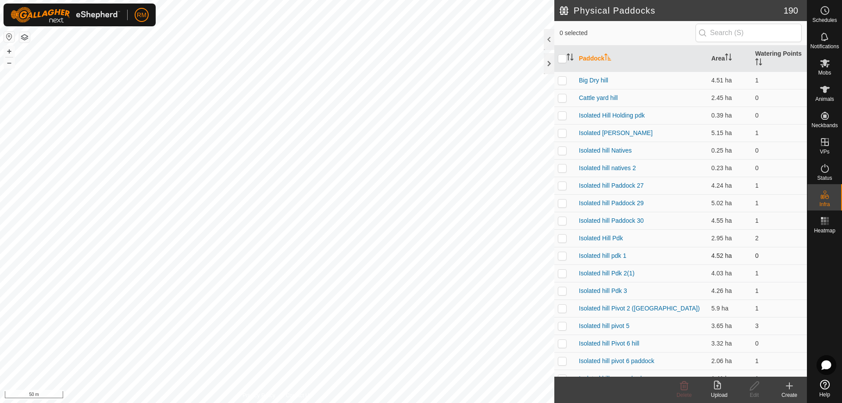
click at [560, 251] on td at bounding box center [564, 256] width 21 height 18
checkbox input "false"
click at [563, 273] on p-checkbox at bounding box center [562, 273] width 9 height 7
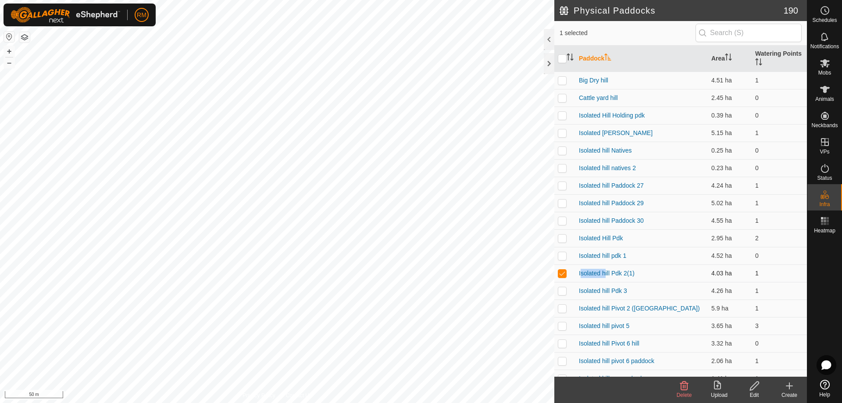
checkbox input "false"
click at [564, 257] on p-checkbox at bounding box center [562, 255] width 9 height 7
click at [564, 258] on p-checkbox at bounding box center [562, 255] width 9 height 7
checkbox input "false"
click at [562, 291] on p-checkbox at bounding box center [562, 290] width 9 height 7
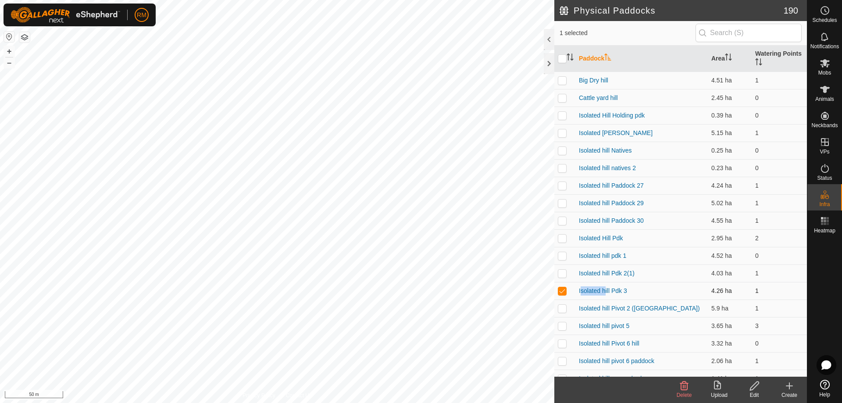
click at [562, 291] on p-checkbox at bounding box center [562, 290] width 9 height 7
checkbox input "false"
click at [561, 326] on p-checkbox at bounding box center [562, 325] width 9 height 7
checkbox input "false"
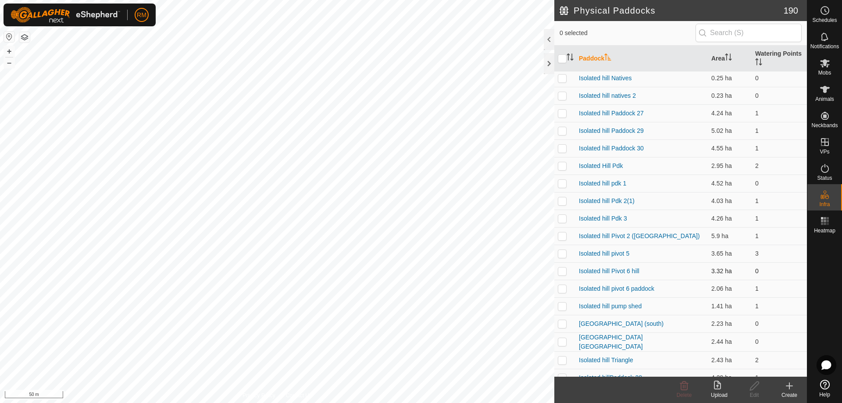
scroll to position [73, 0]
click at [560, 271] on p-checkbox at bounding box center [562, 270] width 9 height 7
checkbox input "false"
click at [564, 286] on p-checkbox at bounding box center [562, 288] width 9 height 7
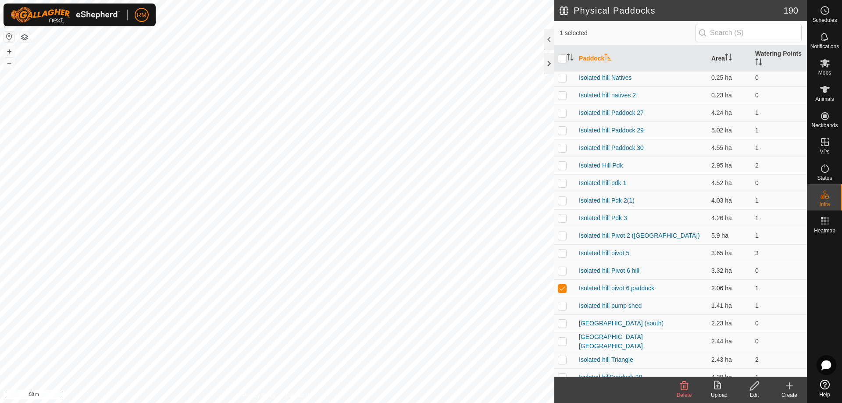
click at [564, 286] on p-checkbox at bounding box center [562, 288] width 9 height 7
checkbox input "false"
click at [561, 324] on p-checkbox at bounding box center [562, 323] width 9 height 7
checkbox input "true"
click at [754, 386] on icon at bounding box center [754, 386] width 11 height 11
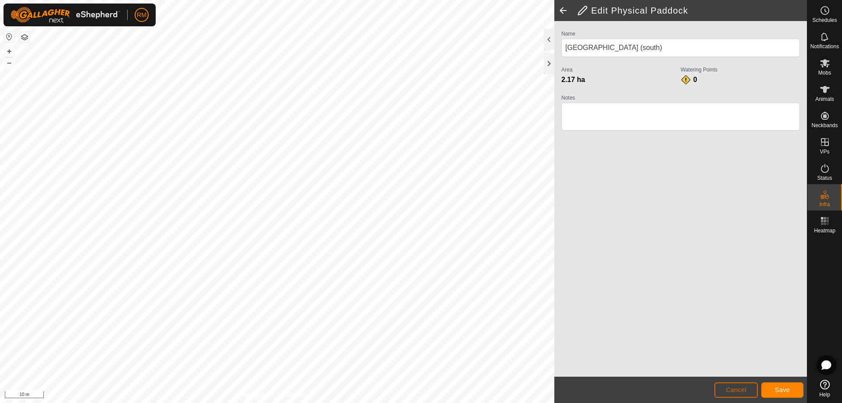
click at [736, 393] on span "Cancel" at bounding box center [736, 389] width 21 height 7
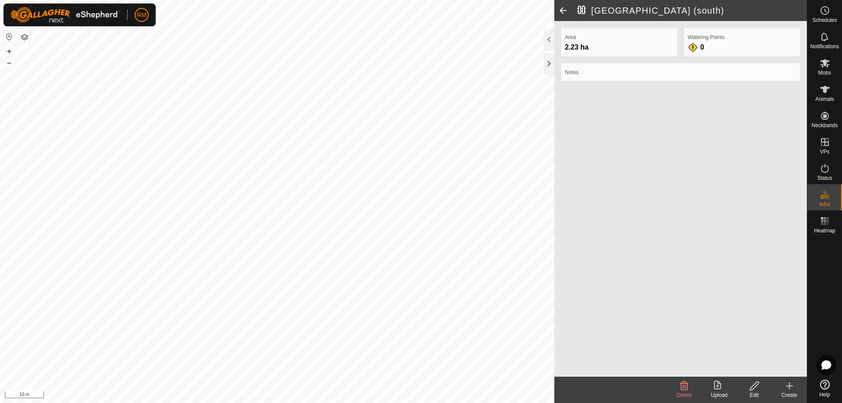
click at [756, 388] on icon at bounding box center [754, 386] width 11 height 11
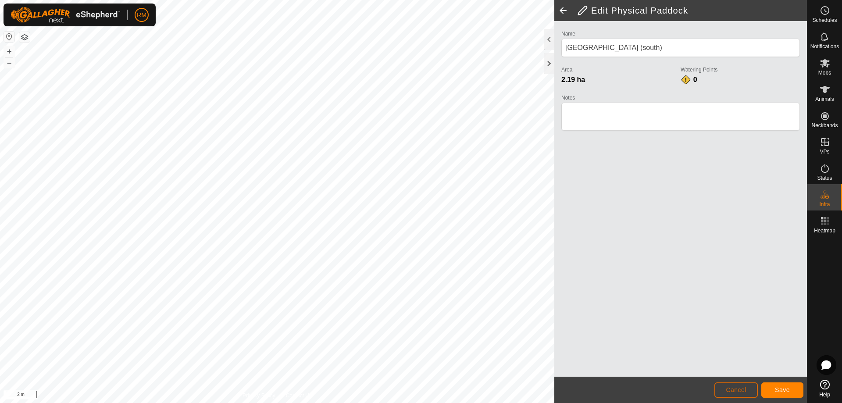
click at [721, 387] on button "Cancel" at bounding box center [735, 389] width 43 height 15
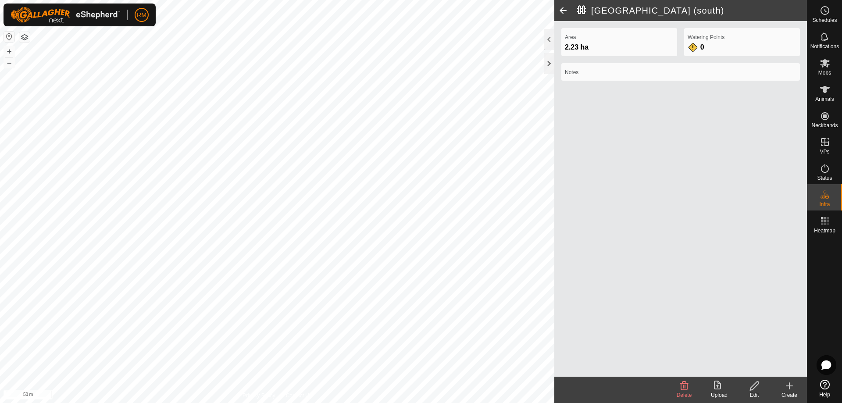
click at [25, 37] on button "button" at bounding box center [24, 37] width 11 height 11
